Goal: Information Seeking & Learning: Learn about a topic

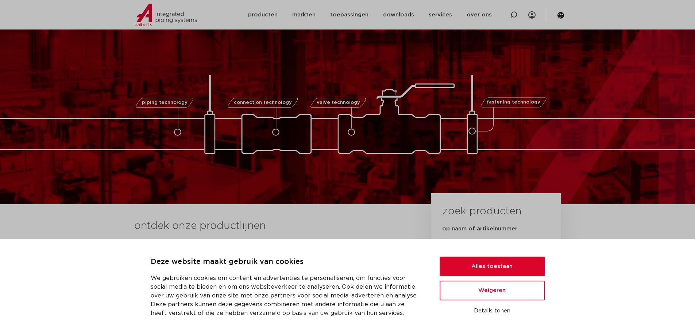
scroll to position [73, 0]
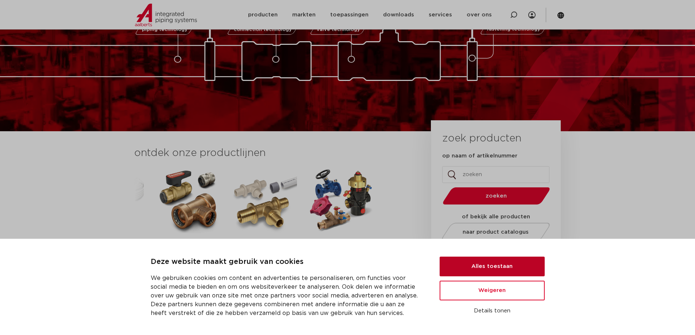
click at [511, 268] on button "Alles toestaan" at bounding box center [491, 267] width 105 height 20
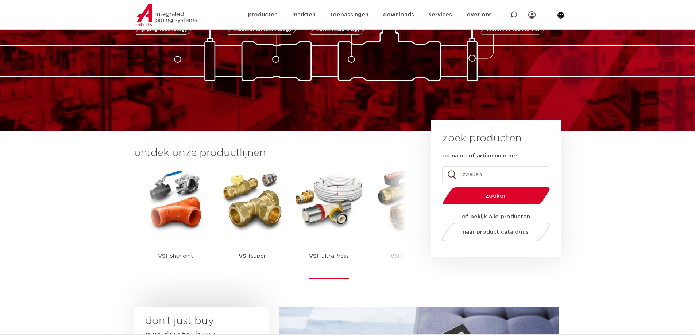
drag, startPoint x: 244, startPoint y: 224, endPoint x: 304, endPoint y: 234, distance: 61.0
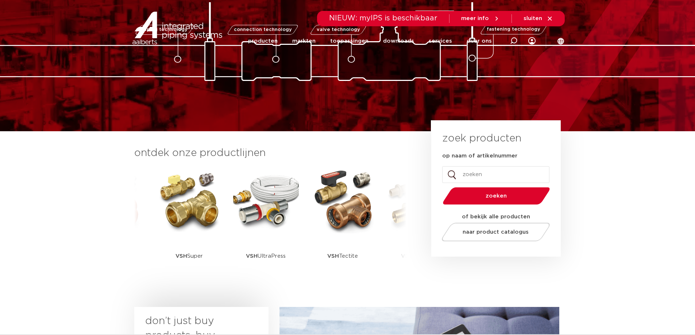
scroll to position [0, 0]
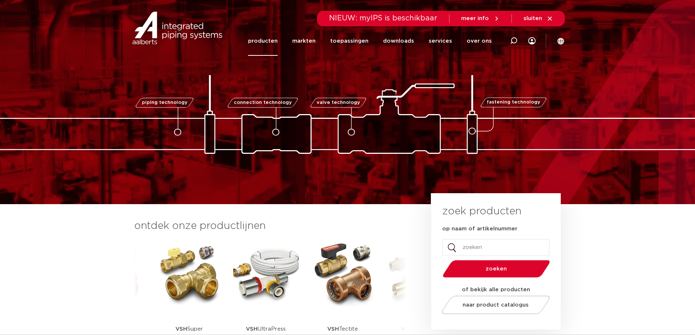
click at [268, 40] on link "producten" at bounding box center [263, 41] width 30 height 30
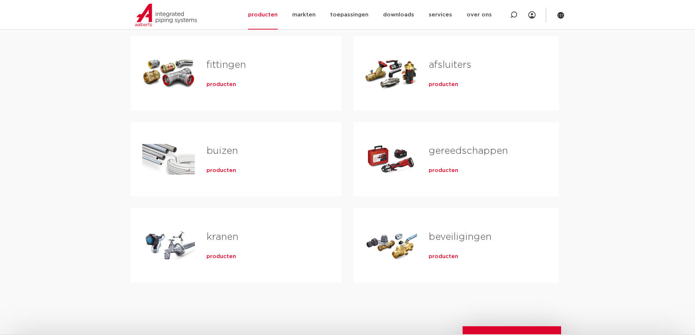
scroll to position [73, 0]
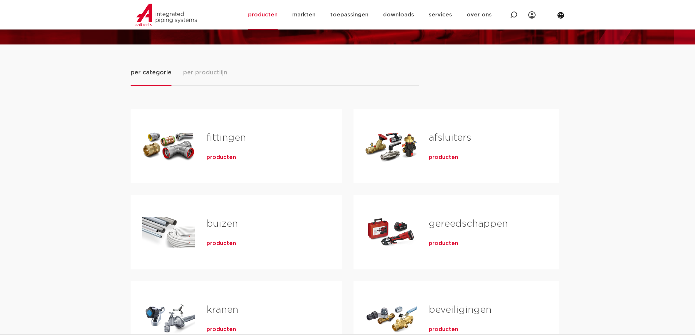
click at [223, 159] on span "producten" at bounding box center [221, 157] width 30 height 7
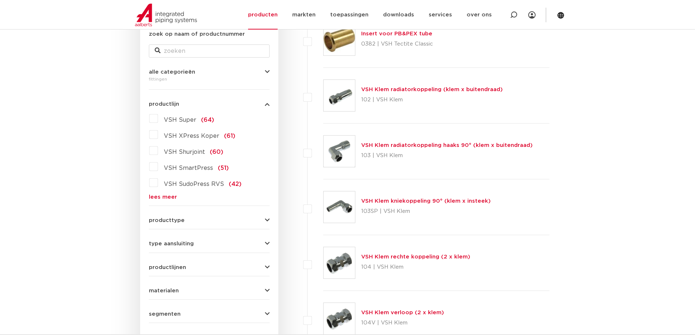
scroll to position [182, 0]
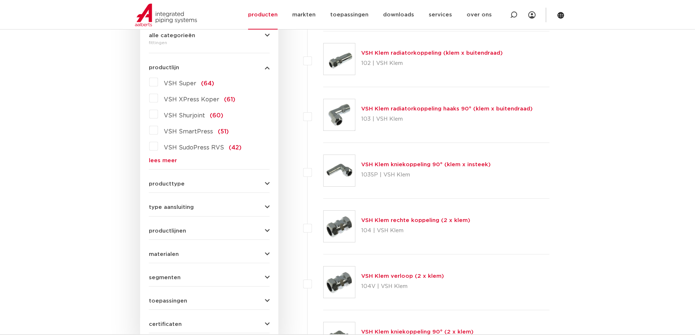
click at [173, 162] on link "lees meer" at bounding box center [209, 160] width 121 height 5
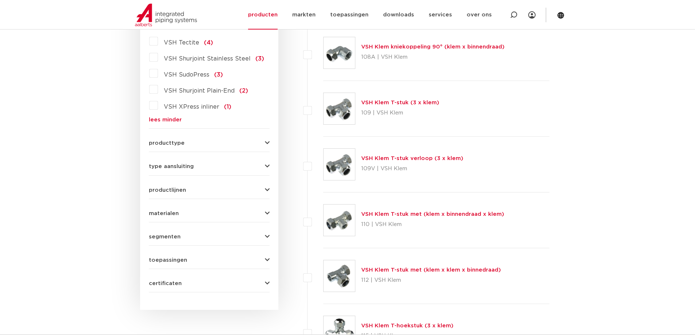
scroll to position [839, 0]
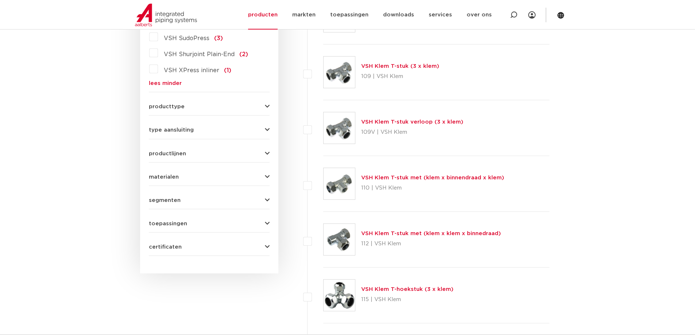
click at [264, 104] on button "producttype" at bounding box center [209, 106] width 121 height 5
